Goal: Check status: Check status

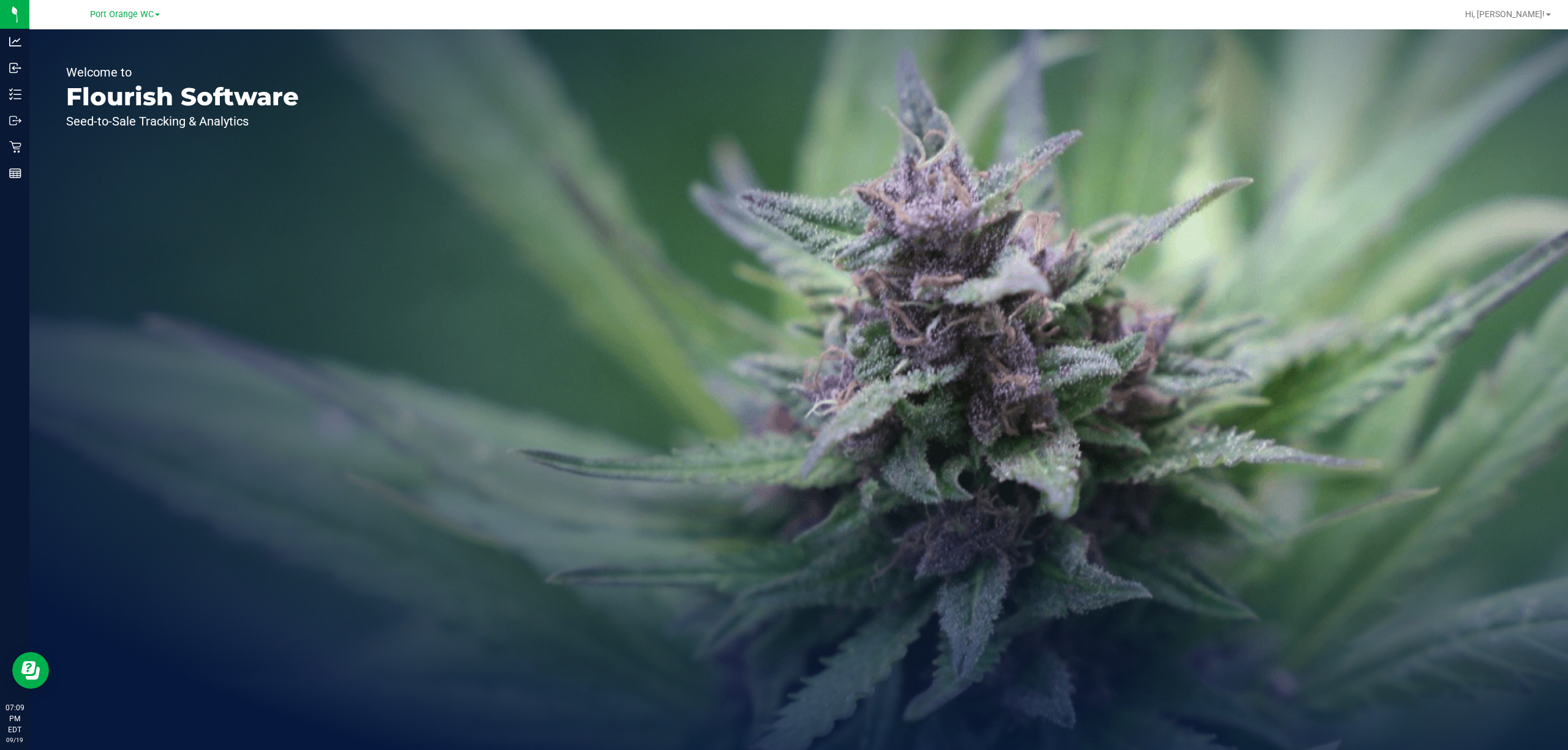
click at [15, 147] on icon at bounding box center [15, 147] width 12 height 12
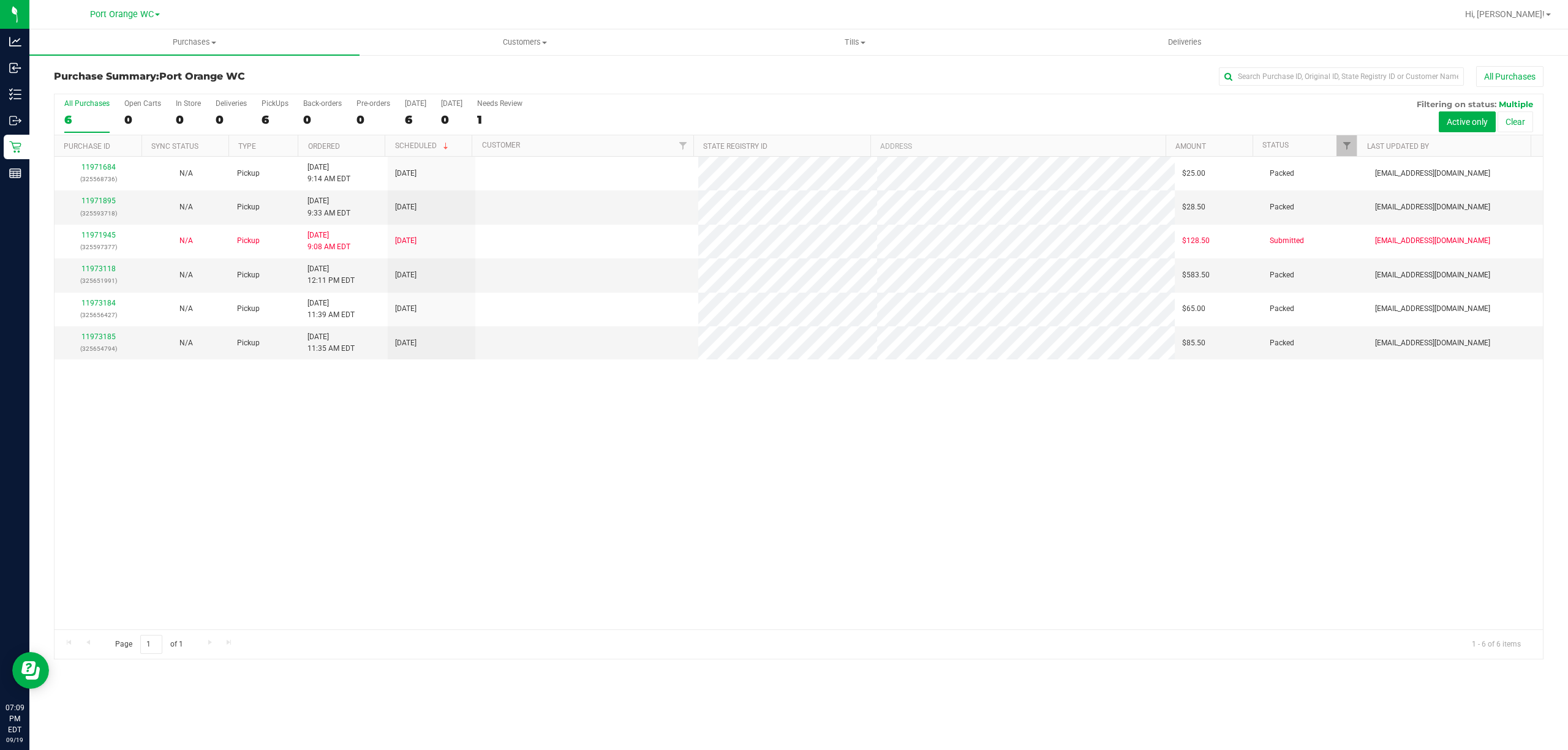
click at [550, 552] on div "11971684 (325568736) N/A Pickup [DATE] 9:14 AM EDT 9/19/2025 $25.00 Packed [EMA…" at bounding box center [799, 393] width 1488 height 473
click at [186, 45] on span "Purchases" at bounding box center [195, 42] width 330 height 11
click at [59, 88] on span "Fulfillment" at bounding box center [67, 88] width 76 height 10
